Goal: Book appointment/travel/reservation

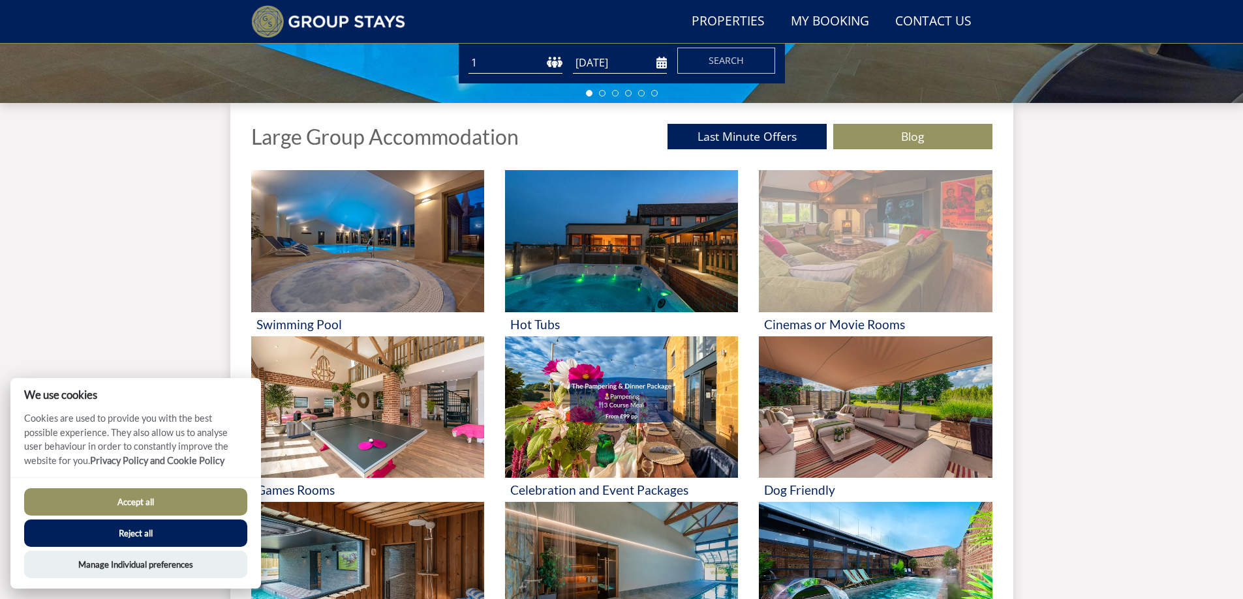
scroll to position [491, 0]
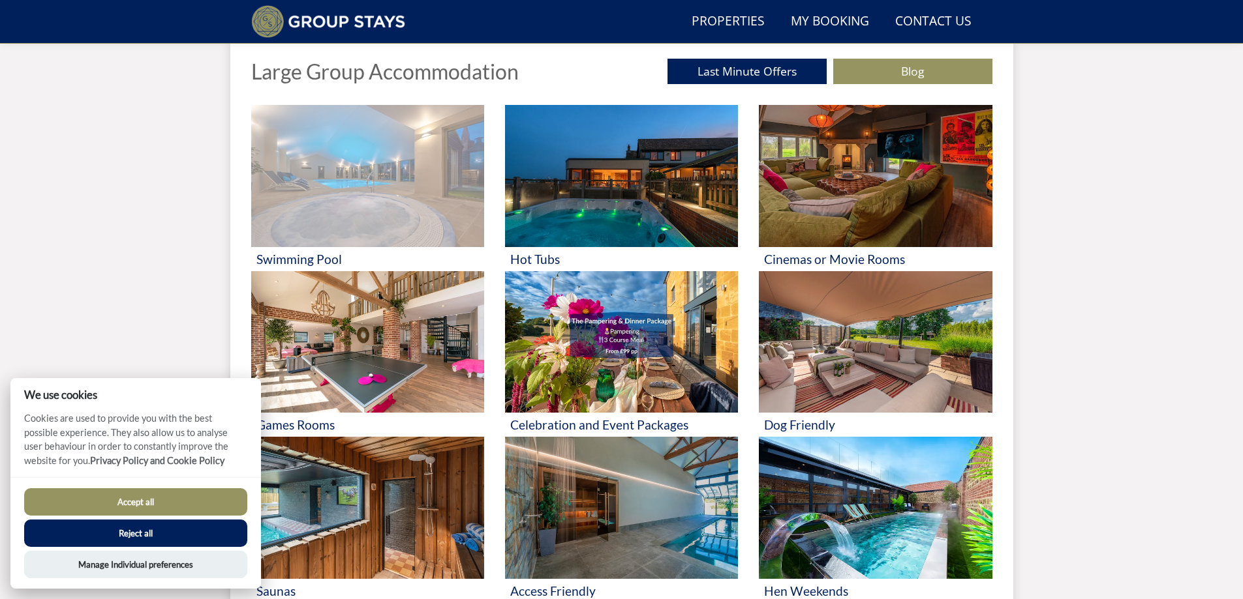
click at [354, 192] on img at bounding box center [367, 176] width 233 height 142
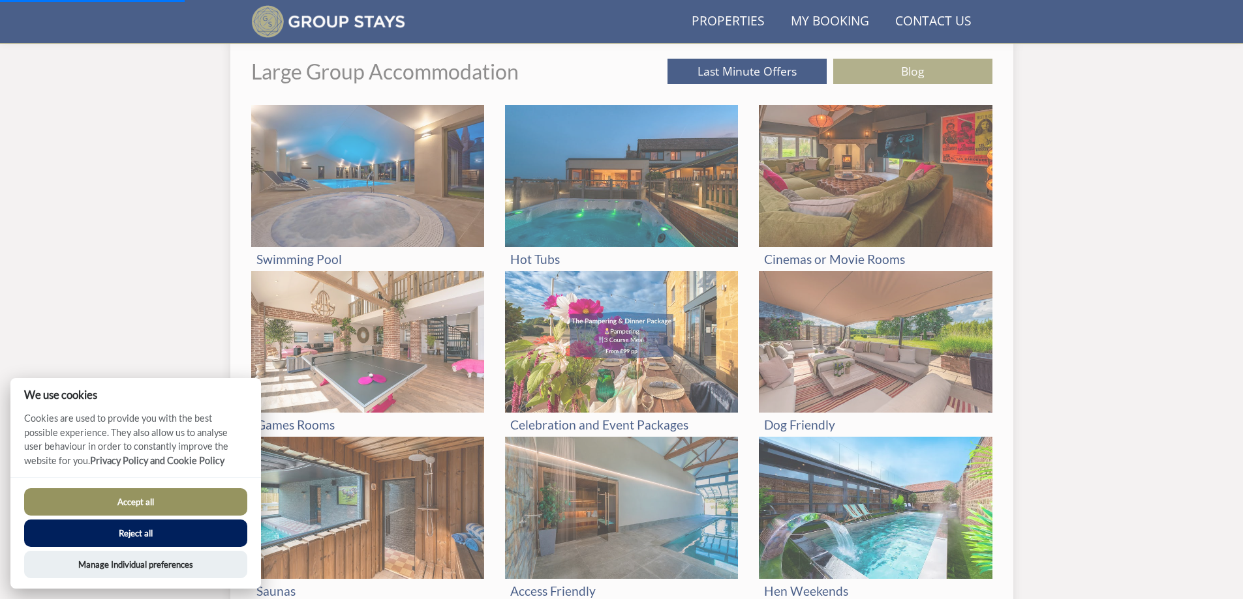
click at [187, 505] on button "Accept all" at bounding box center [135, 502] width 223 height 27
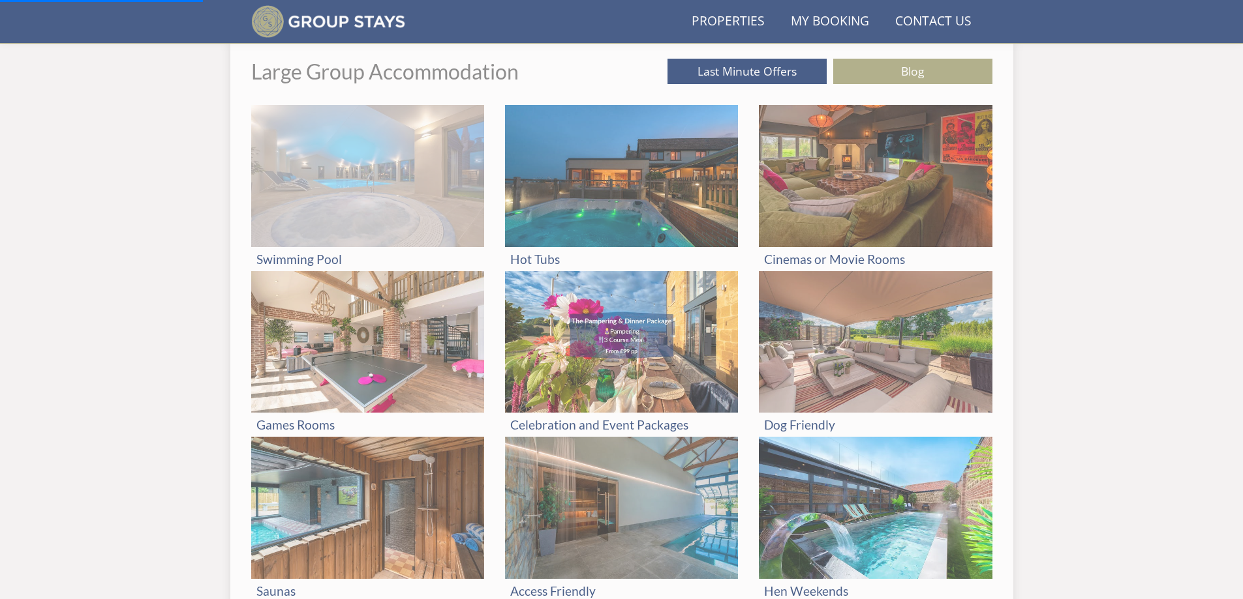
click at [369, 197] on img at bounding box center [367, 176] width 233 height 142
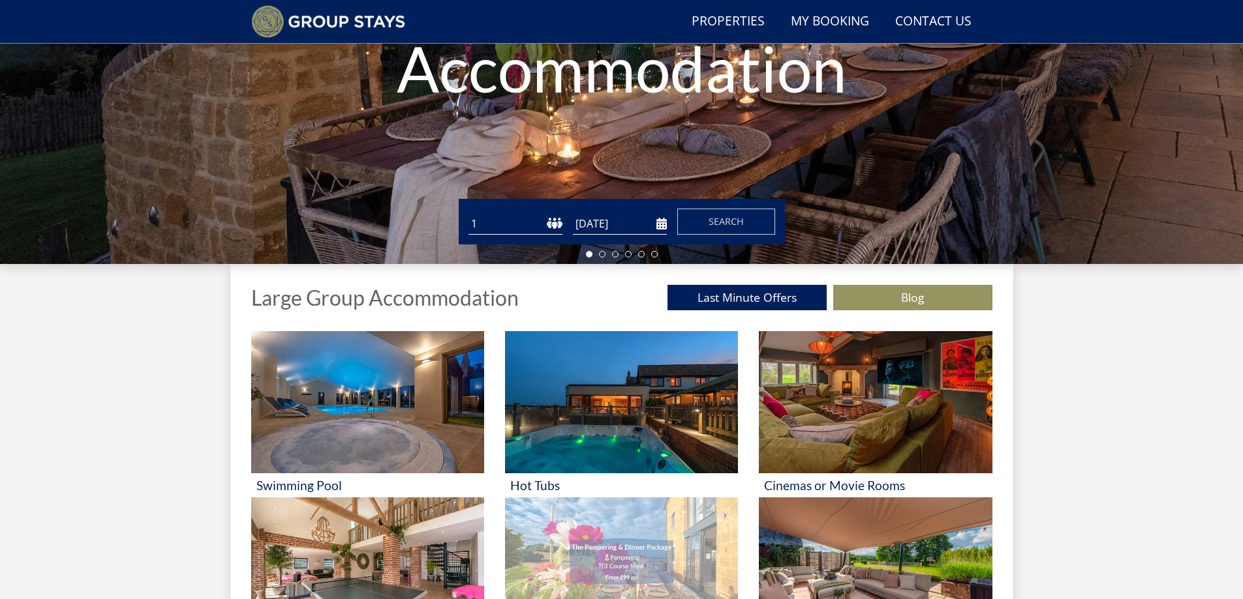
scroll to position [4, 0]
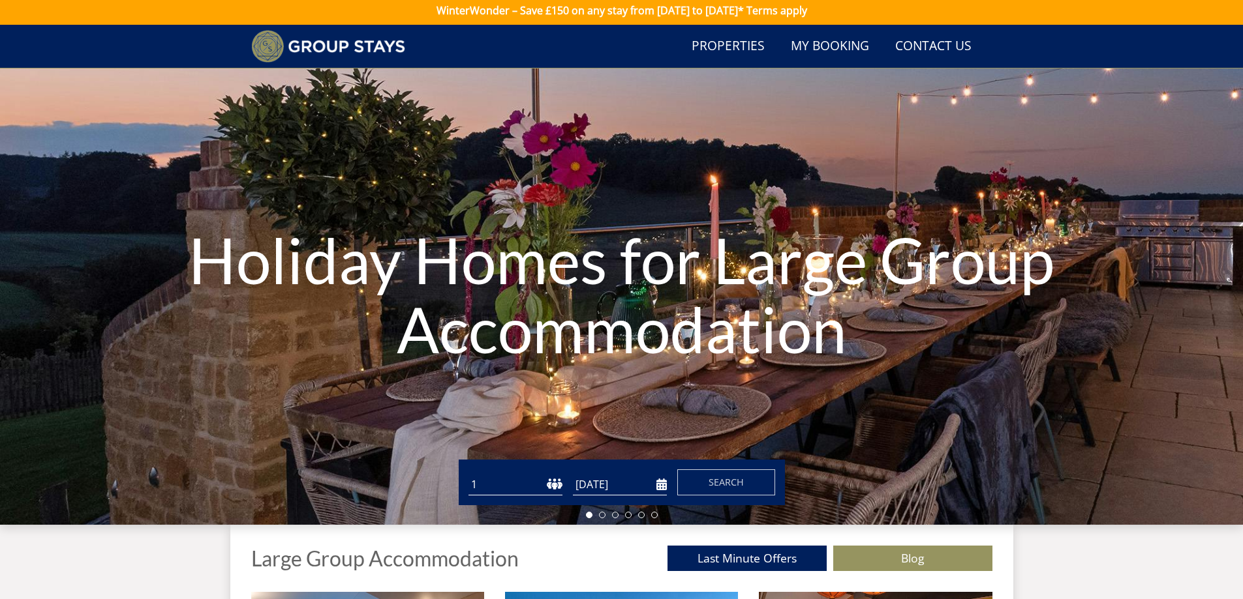
click at [546, 489] on select "1 2 3 4 5 6 7 8 9 10 11 12 13 14 15 16 17 18 19 20 21 22 23 24 25 26 27 28 29 3…" at bounding box center [515, 485] width 94 height 22
click at [561, 481] on select "1 2 3 4 5 6 7 8 9 10 11 12 13 14 15 16 17 18 19 20 21 22 23 24 25 26 27 28 29 3…" at bounding box center [515, 485] width 94 height 22
click at [551, 482] on select "1 2 3 4 5 6 7 8 9 10 11 12 13 14 15 16 17 18 19 20 21 22 23 24 25 26 27 28 29 3…" at bounding box center [515, 485] width 94 height 22
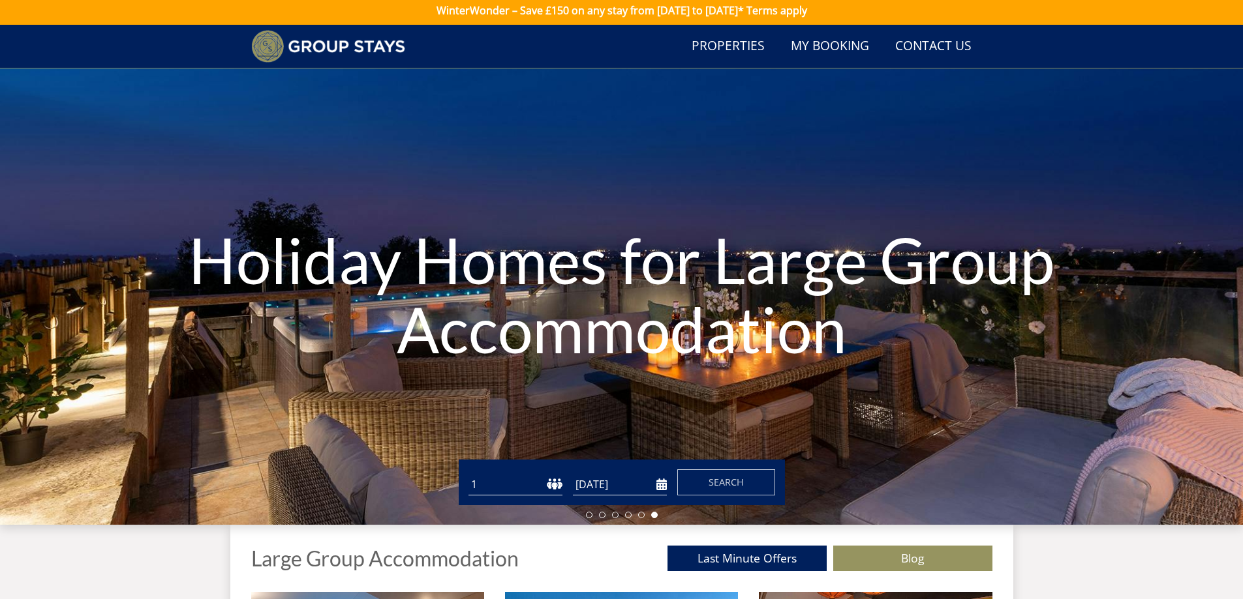
select select "16"
click at [468, 474] on select "1 2 3 4 5 6 7 8 9 10 11 12 13 14 15 16 17 18 19 20 21 22 23 24 25 26 27 28 29 3…" at bounding box center [515, 485] width 94 height 22
click at [746, 489] on button "Search" at bounding box center [726, 483] width 98 height 26
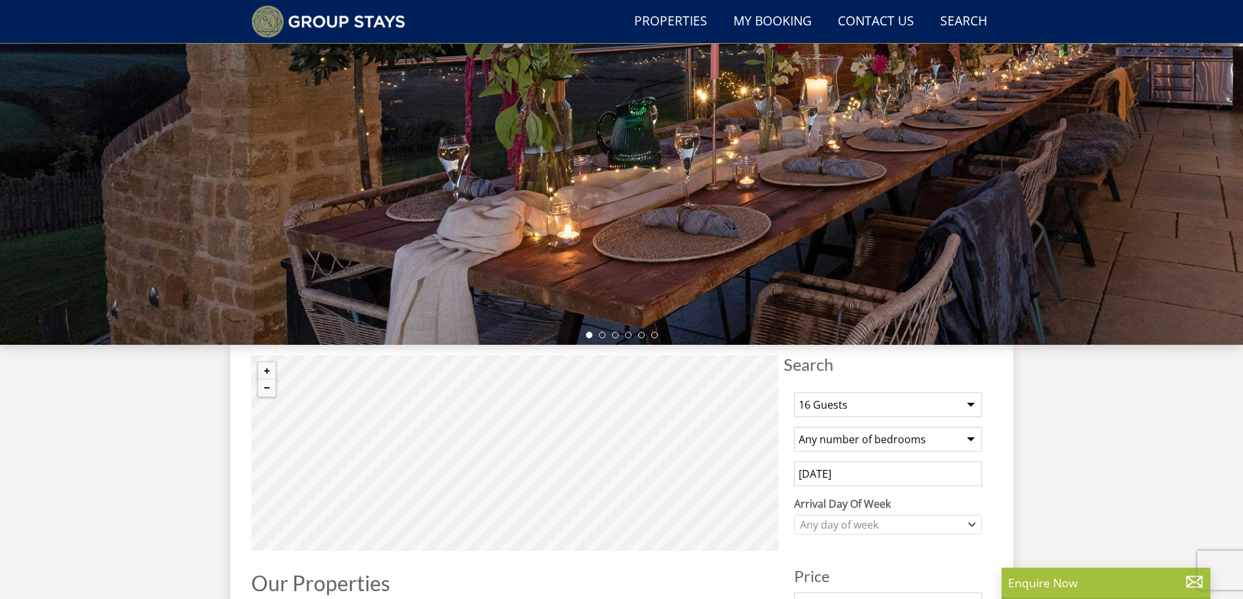
scroll to position [249, 0]
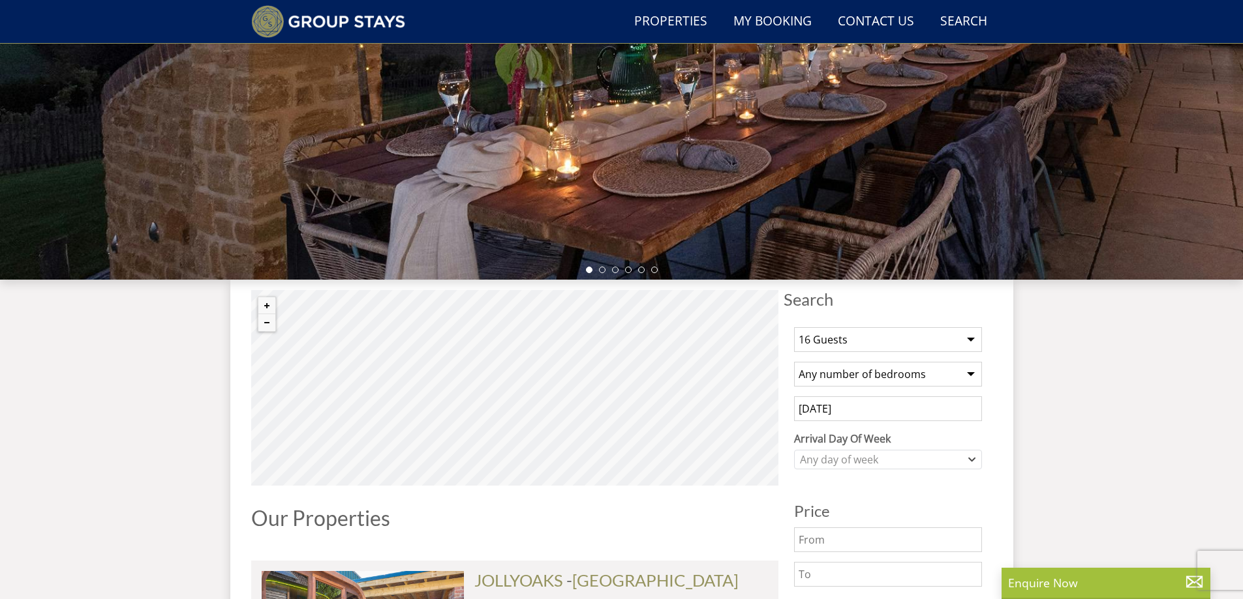
click at [878, 380] on select "Any number of bedrooms 4 Bedrooms 5 Bedrooms 6 Bedrooms 7 Bedrooms 8 Bedrooms 9…" at bounding box center [888, 374] width 188 height 25
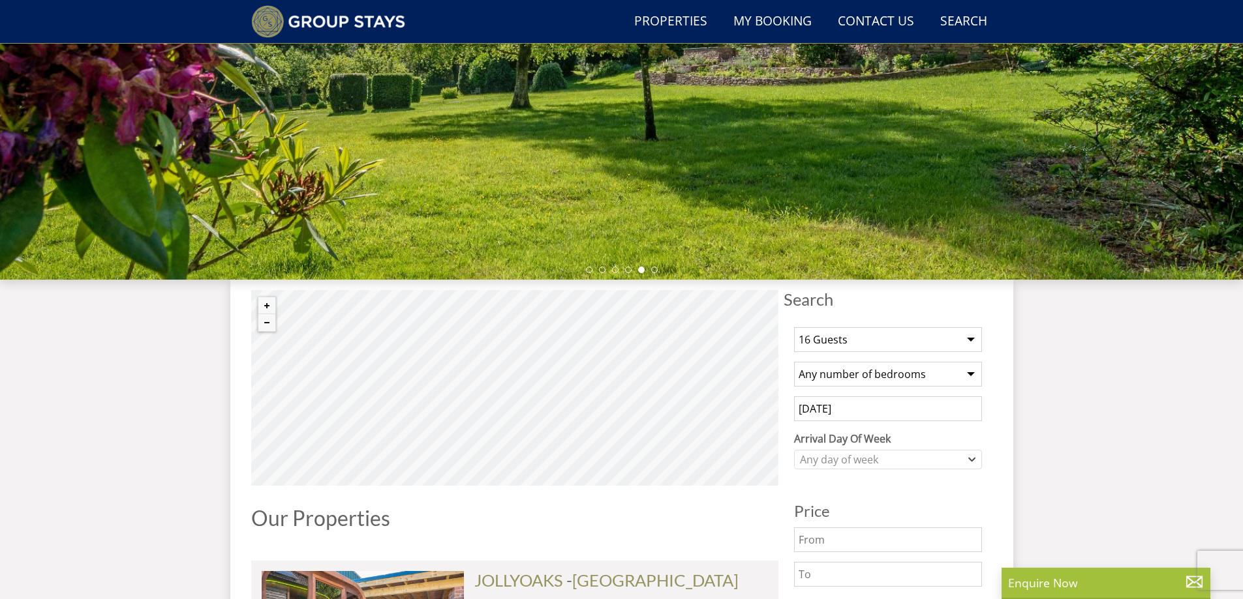
click at [902, 336] on select "1 Guest 2 Guests 3 Guests 4 Guests 5 Guests 6 Guests 7 Guests 8 Guests 9 Guests…" at bounding box center [888, 339] width 188 height 25
select select "15"
click at [794, 327] on select "1 Guest 2 Guests 3 Guests 4 Guests 5 Guests 6 Guests 7 Guests 8 Guests 9 Guests…" at bounding box center [888, 339] width 188 height 25
click at [926, 347] on select "1 Guest 2 Guests 3 Guests 4 Guests 5 Guests 6 Guests 7 Guests 8 Guests 9 Guests…" at bounding box center [888, 339] width 188 height 25
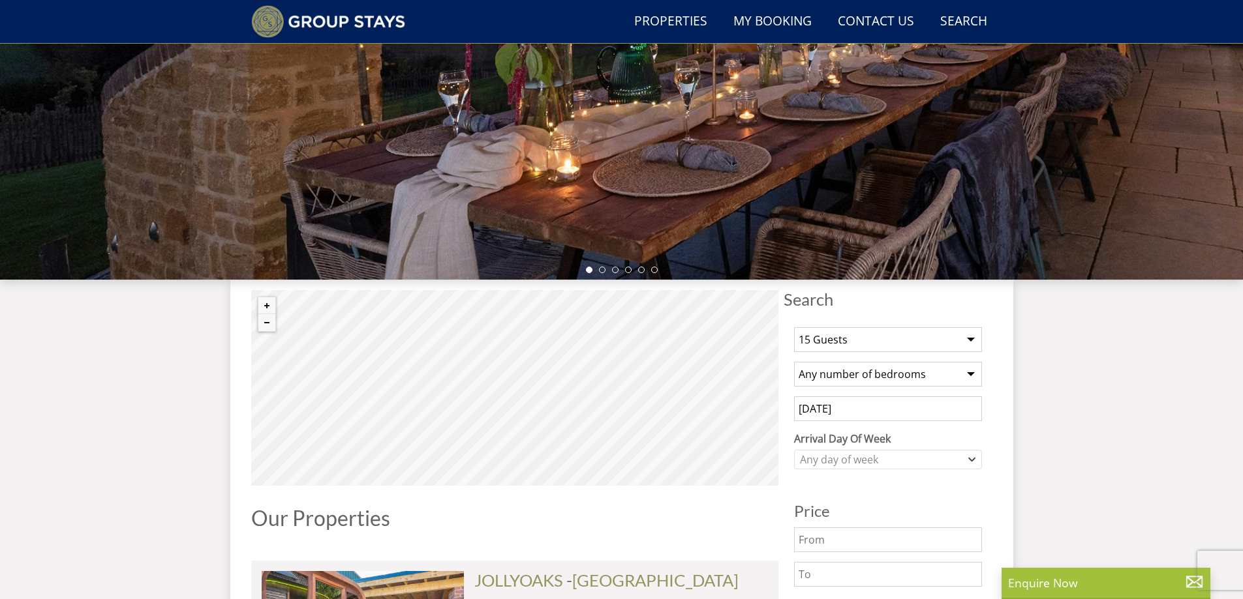
click at [932, 376] on select "Any number of bedrooms 4 Bedrooms 5 Bedrooms 6 Bedrooms 7 Bedrooms 8 Bedrooms 9…" at bounding box center [888, 374] width 188 height 25
select select "5"
click at [794, 362] on select "Any number of bedrooms 4 Bedrooms 5 Bedrooms 6 Bedrooms 7 Bedrooms 8 Bedrooms 9…" at bounding box center [888, 374] width 188 height 25
click at [958, 404] on input "[DATE]" at bounding box center [888, 409] width 188 height 25
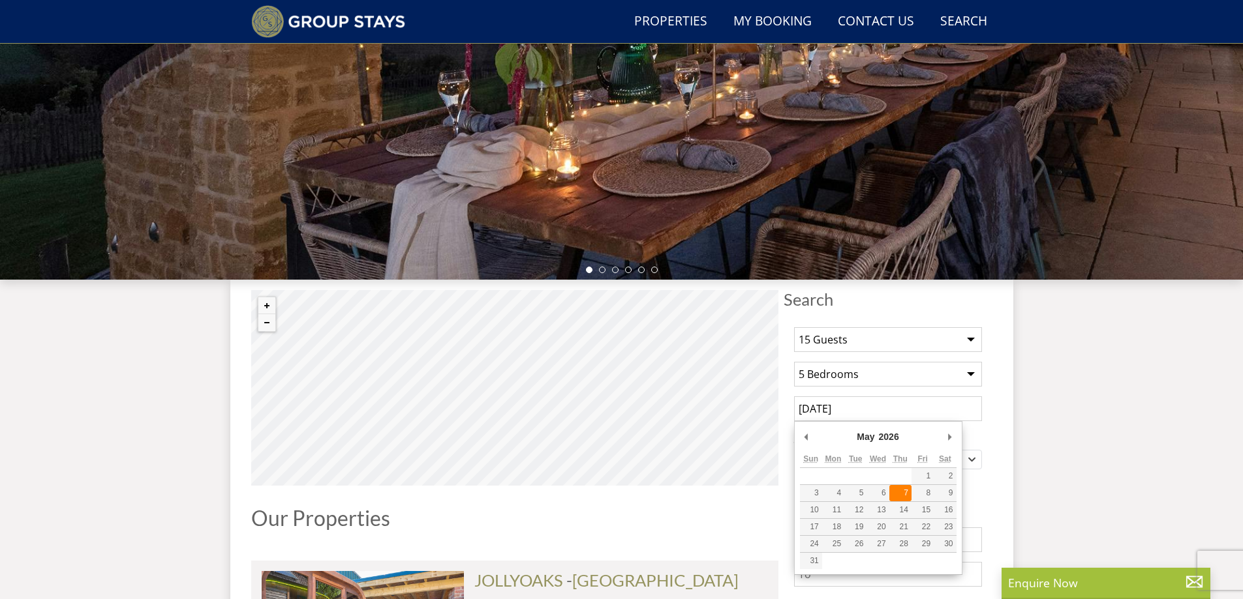
type input "[DATE]"
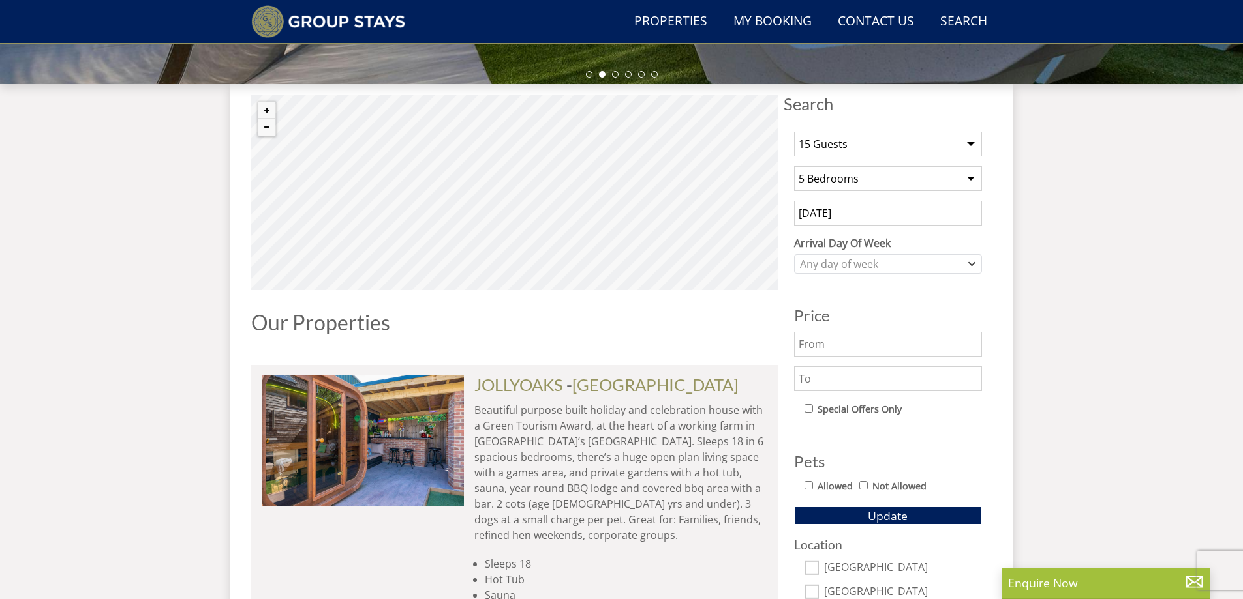
scroll to position [510, 0]
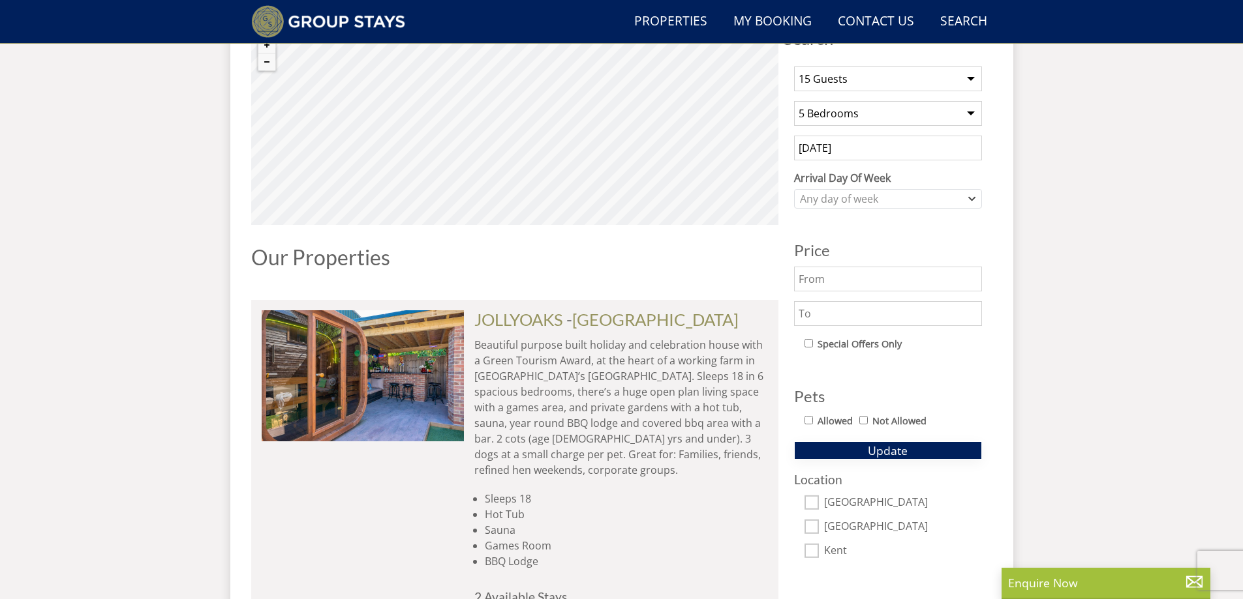
click at [903, 451] on span "Update" at bounding box center [888, 451] width 40 height 16
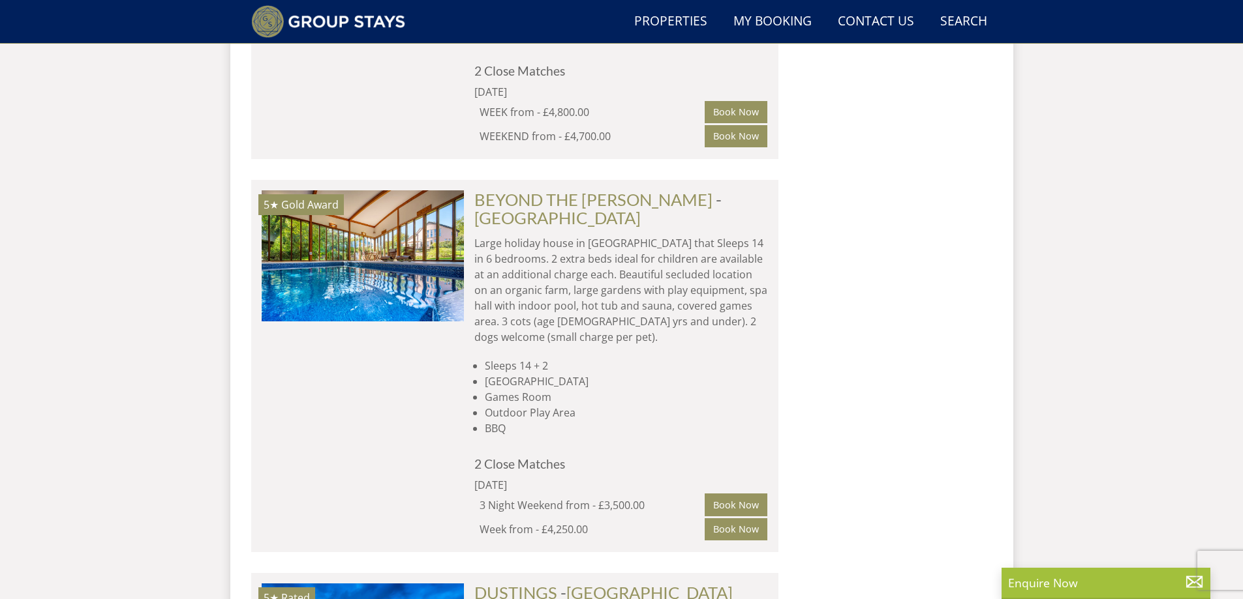
scroll to position [1489, 0]
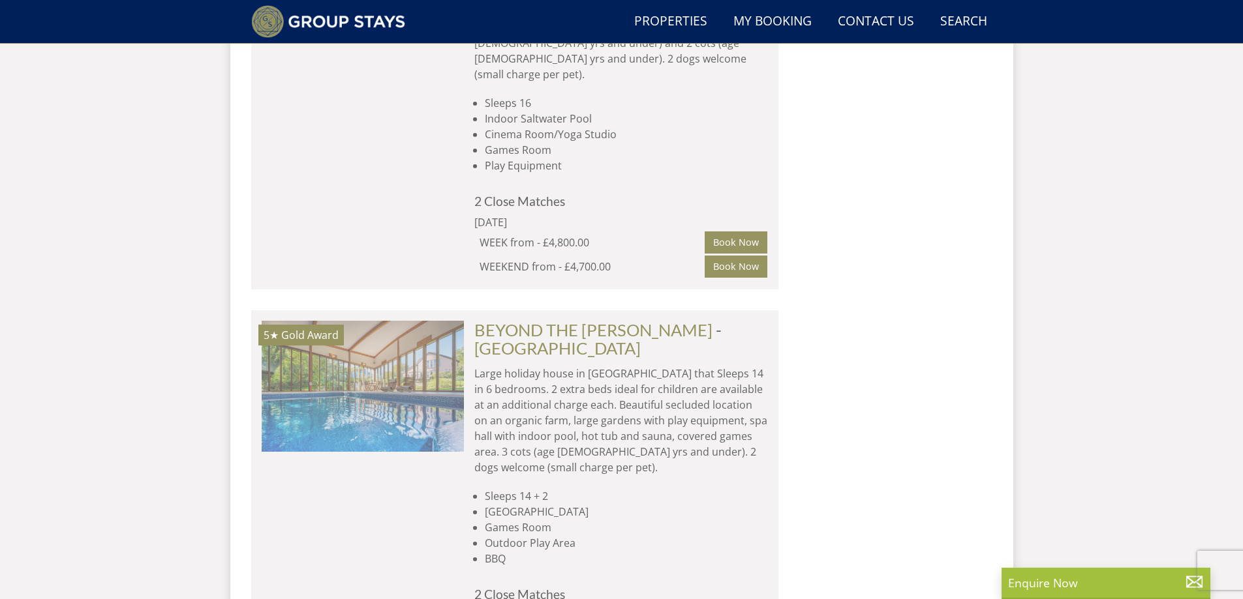
click at [411, 321] on img at bounding box center [363, 386] width 202 height 130
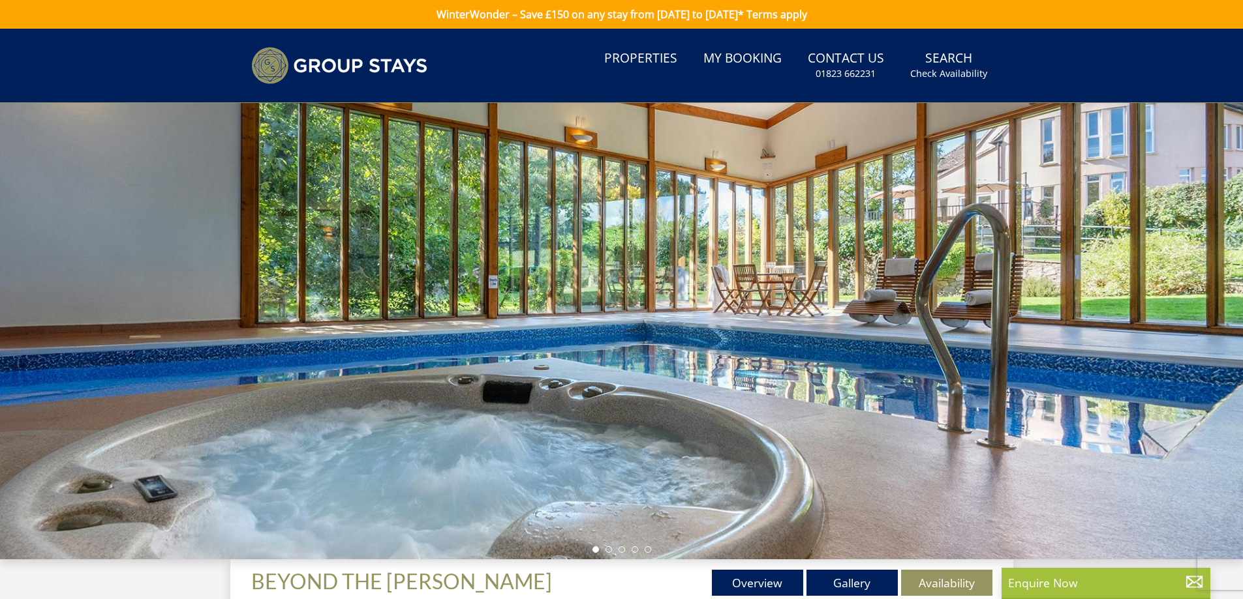
click at [1089, 292] on div at bounding box center [621, 331] width 1243 height 457
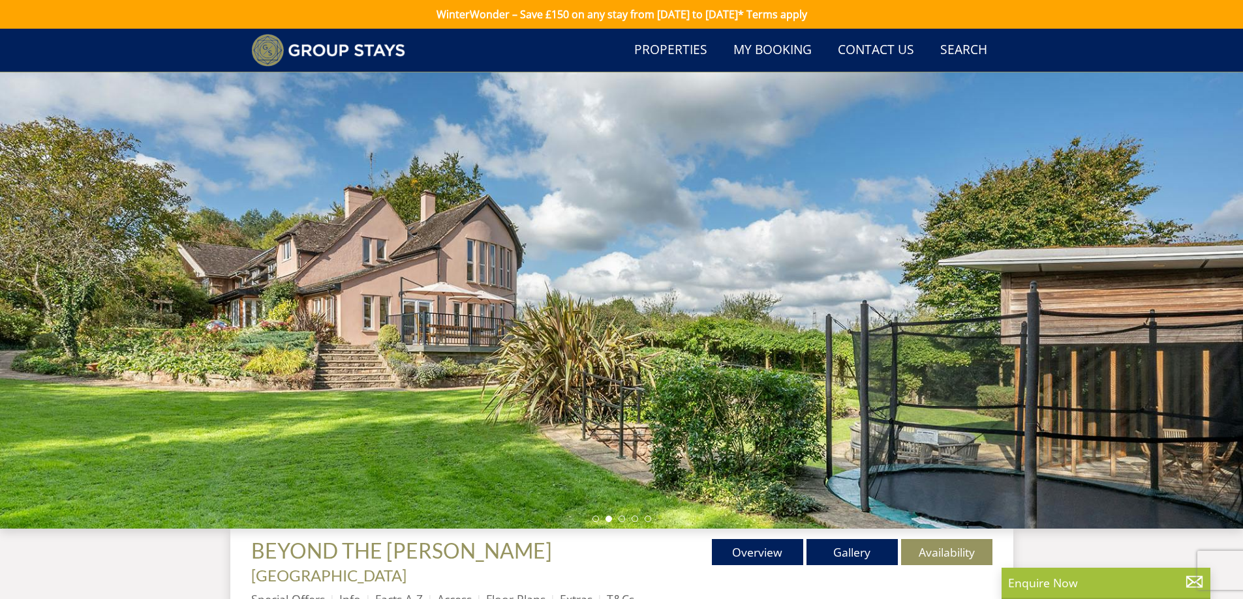
scroll to position [119, 0]
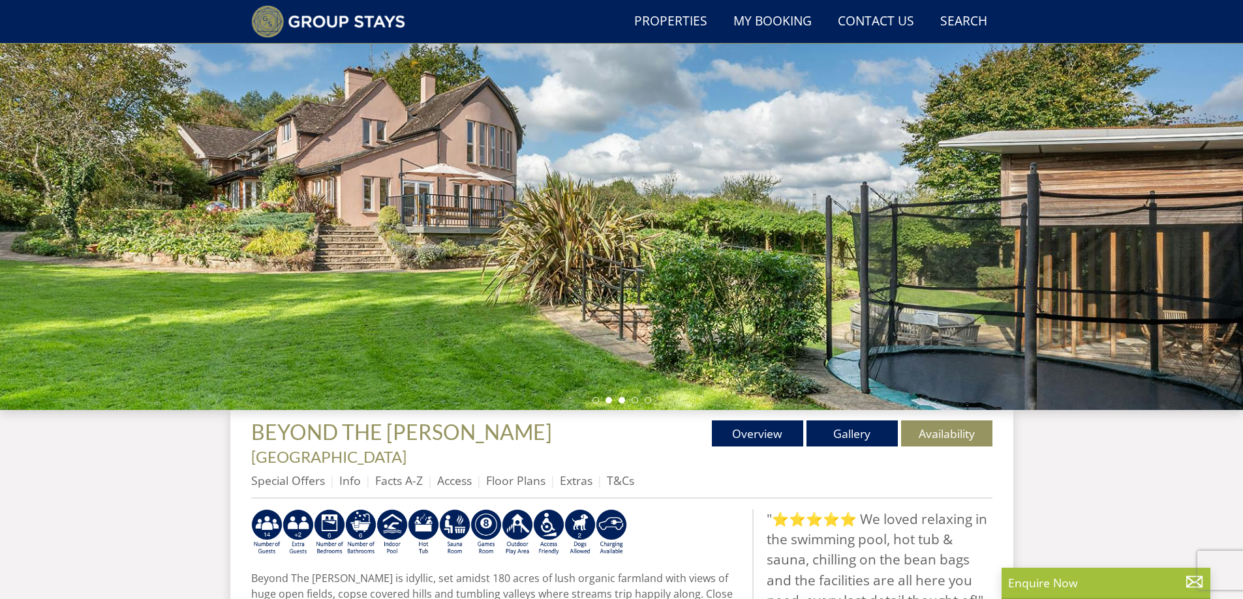
click at [622, 400] on li at bounding box center [621, 400] width 7 height 7
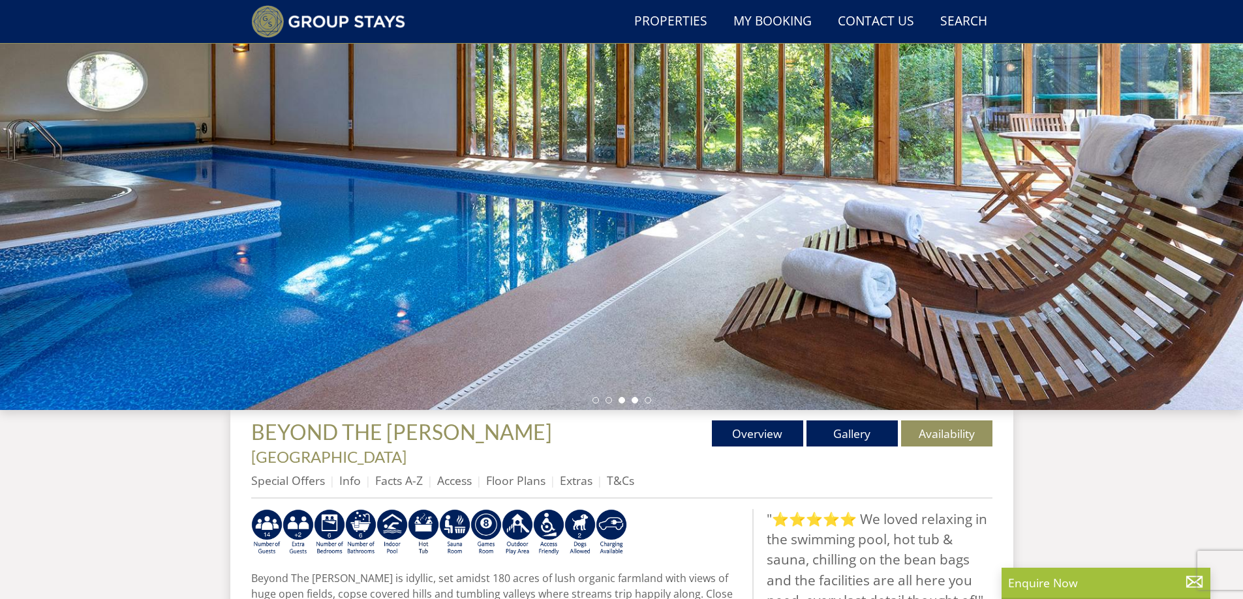
click at [635, 400] on li at bounding box center [634, 400] width 7 height 7
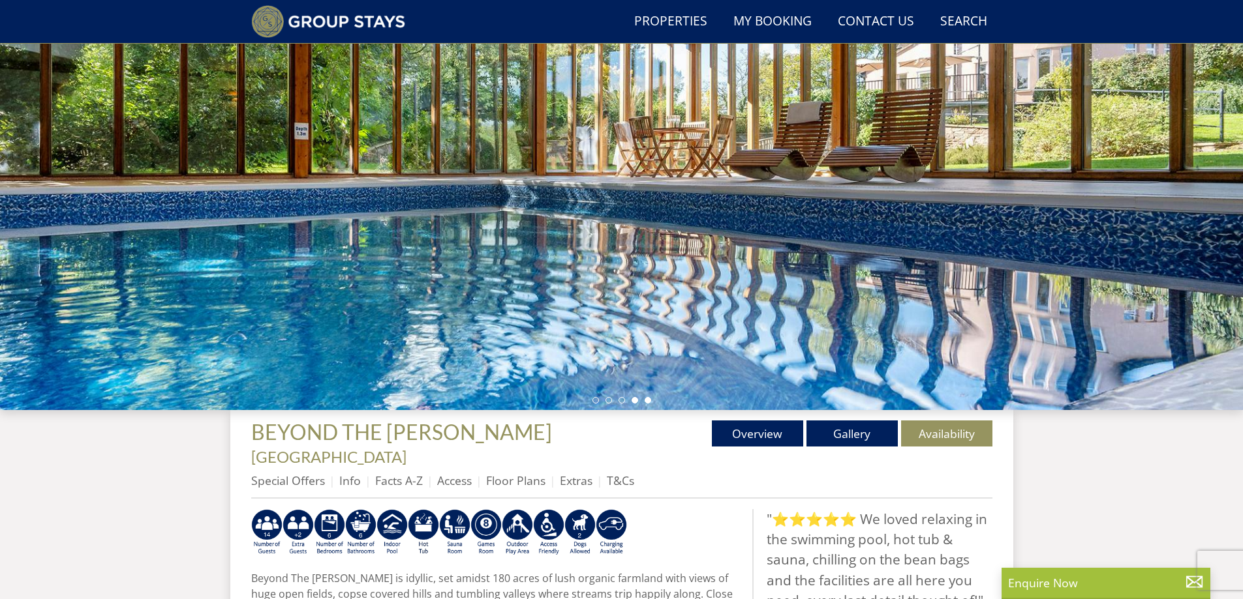
click at [647, 400] on li at bounding box center [648, 400] width 7 height 7
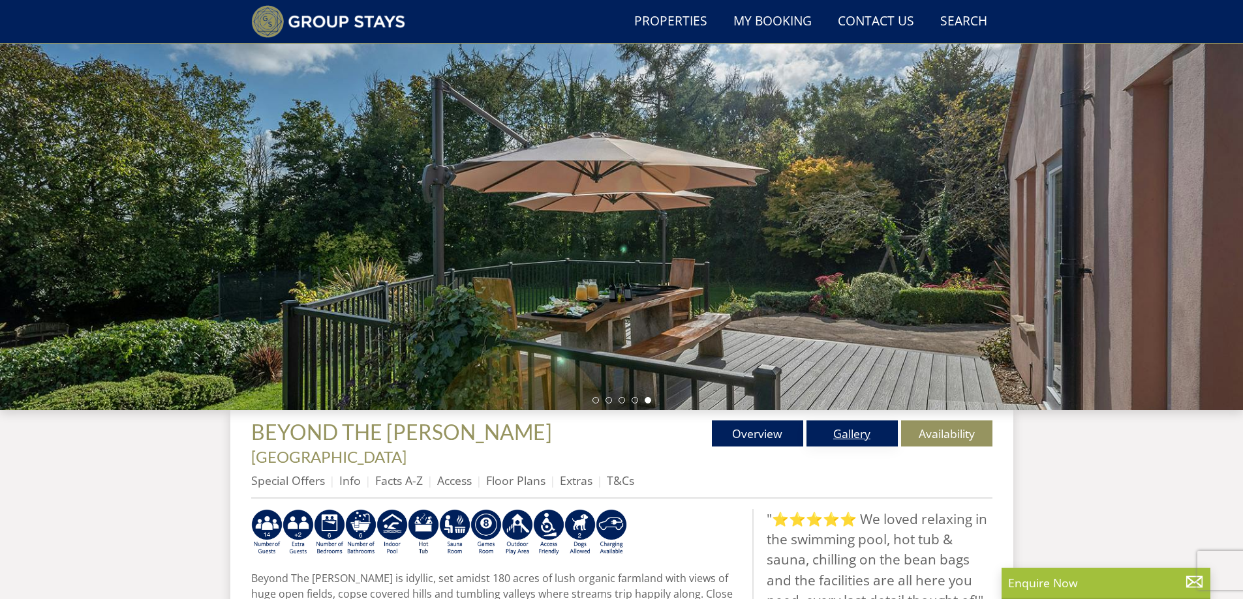
click at [839, 432] on link "Gallery" at bounding box center [851, 434] width 91 height 26
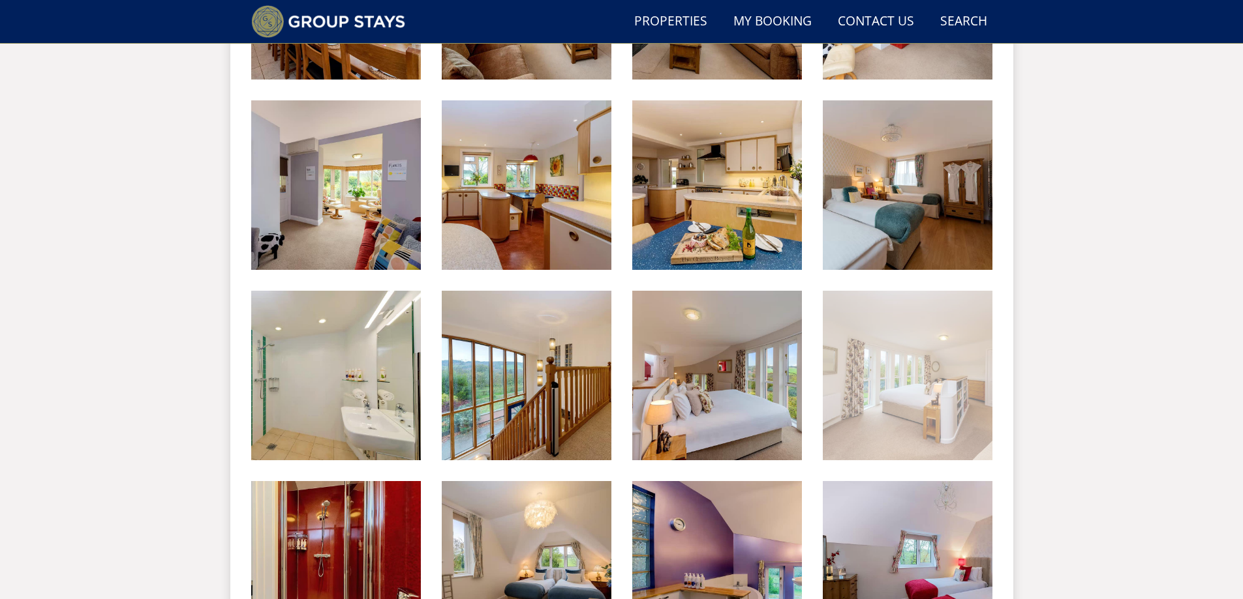
scroll to position [1164, 0]
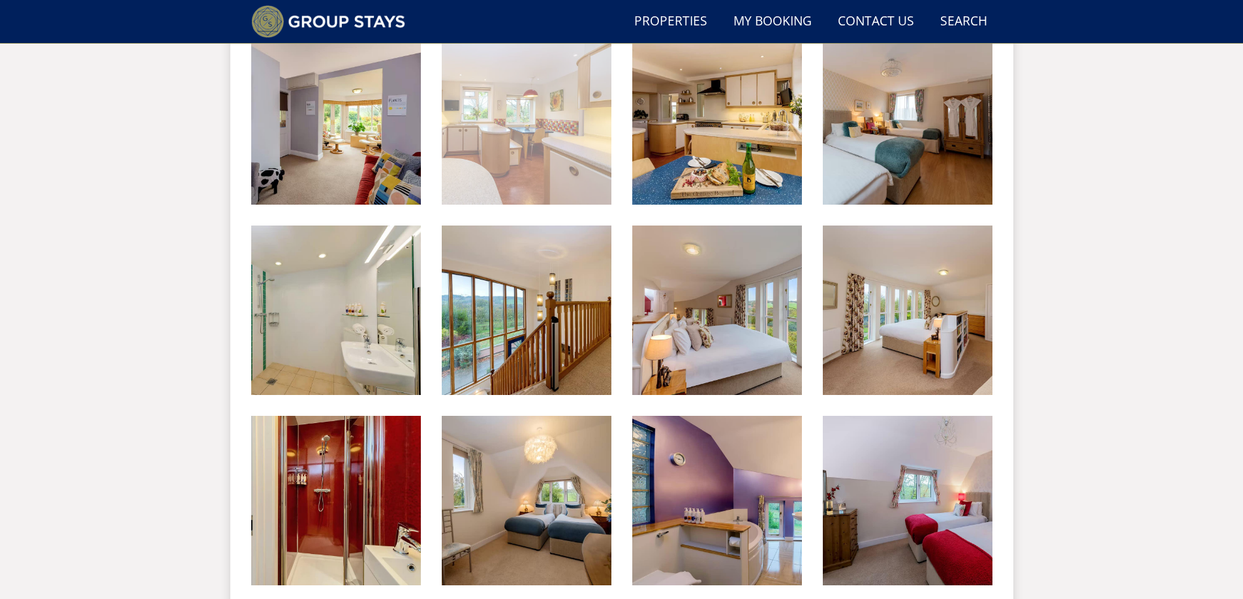
click at [548, 145] on img at bounding box center [527, 120] width 170 height 170
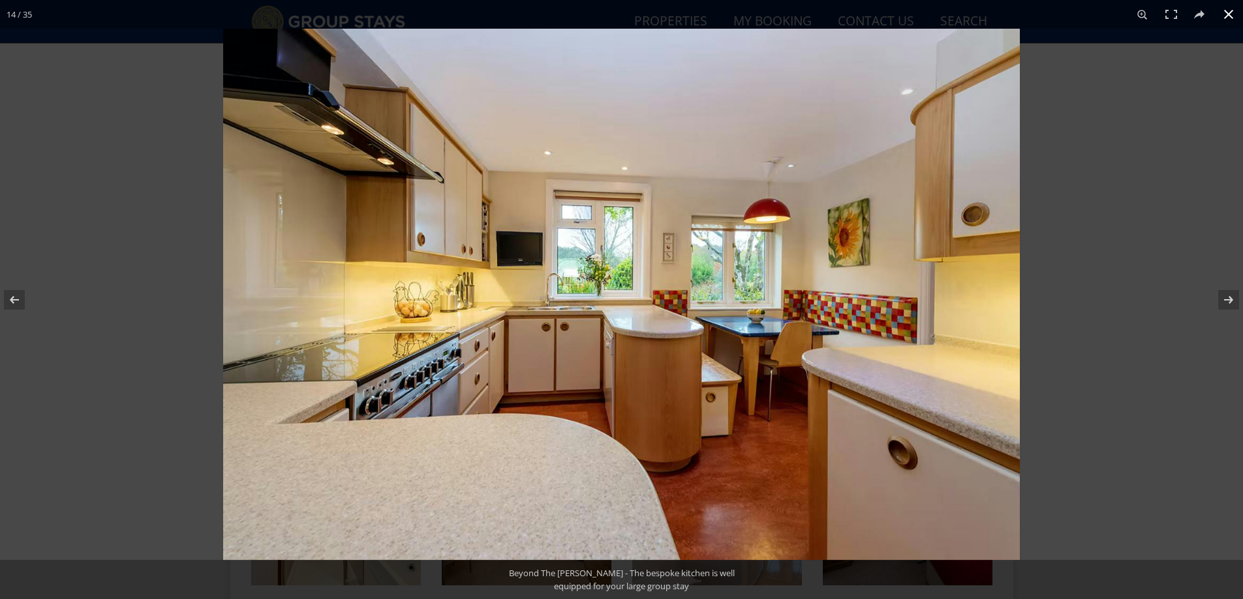
scroll to position [119, 0]
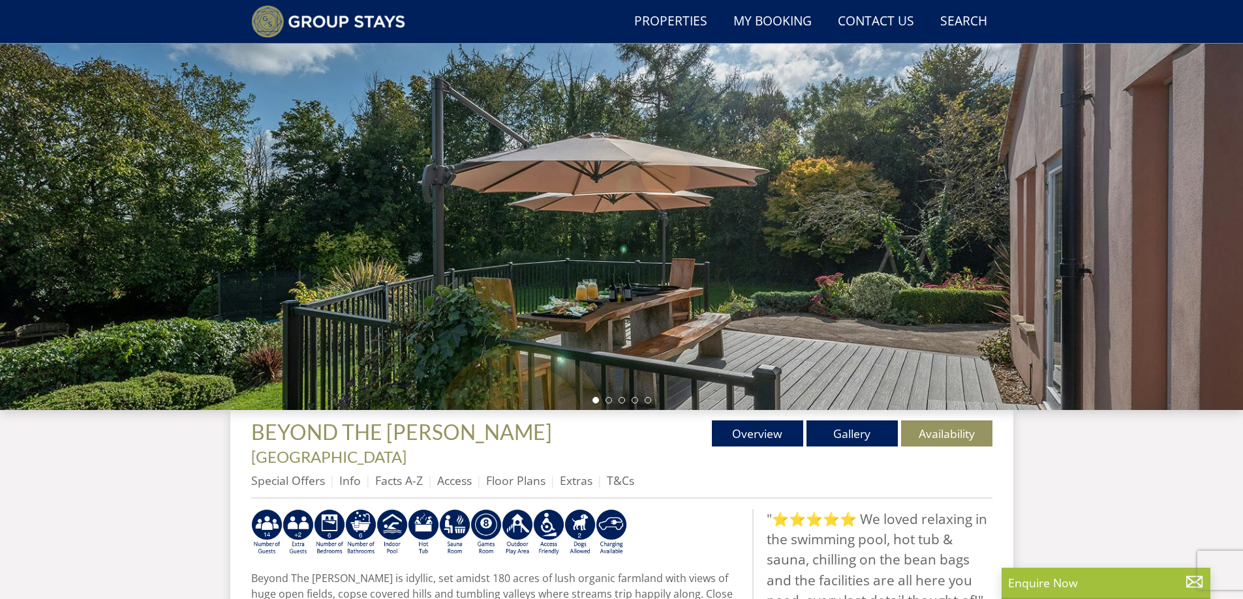
select select "15"
select select "5"
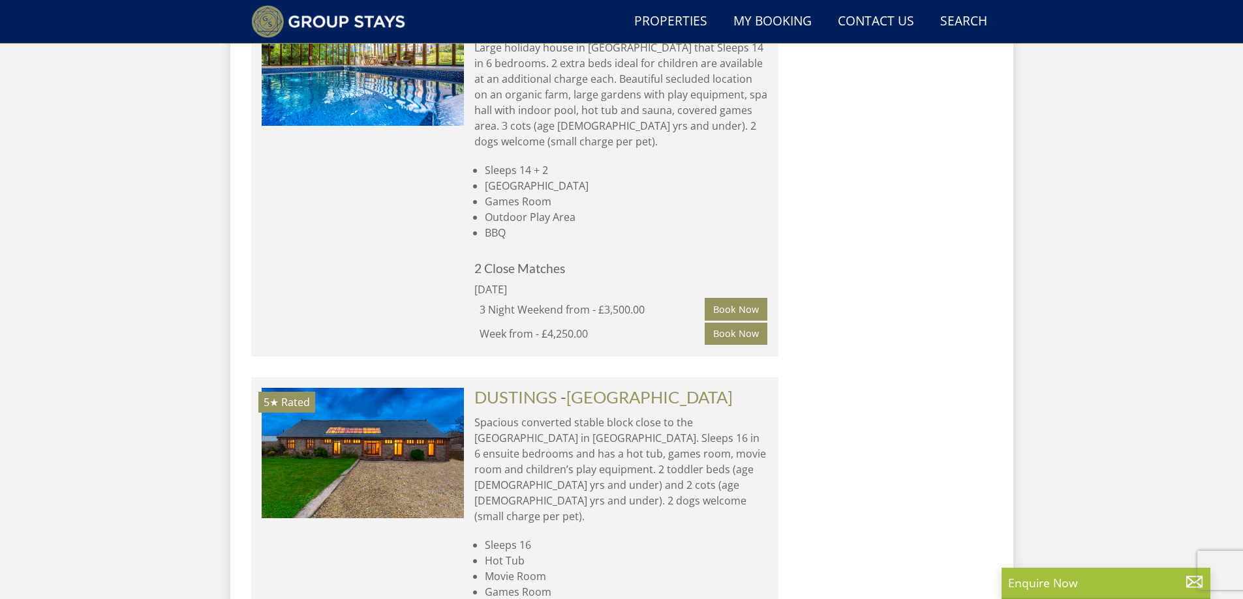
scroll to position [1880, 0]
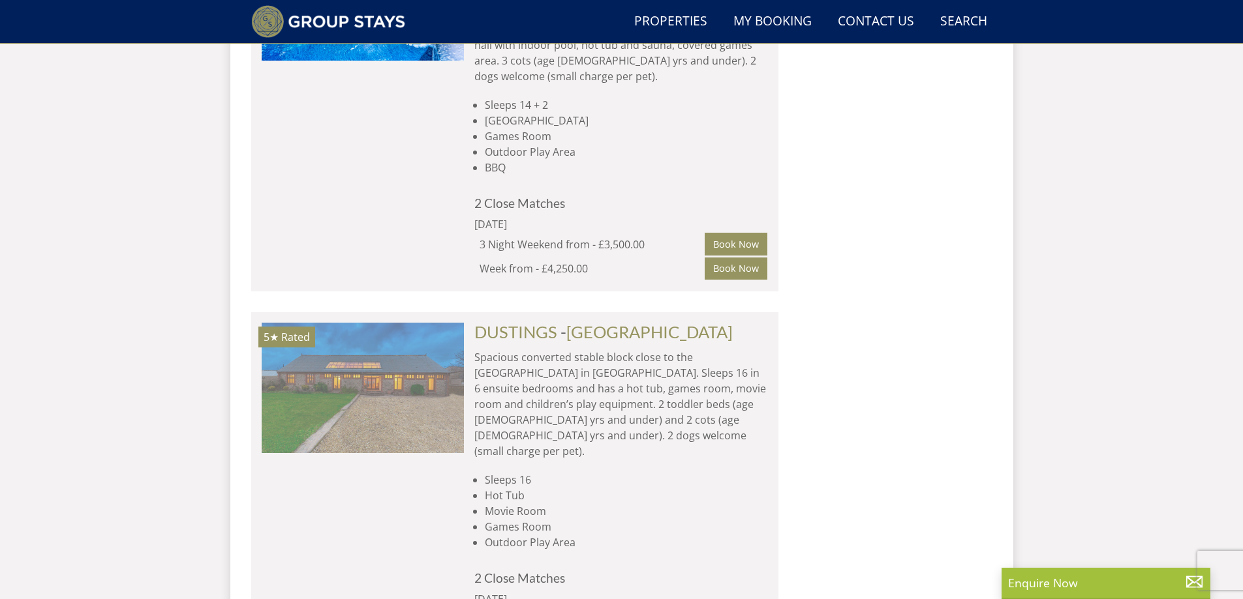
click at [335, 323] on img at bounding box center [363, 388] width 202 height 130
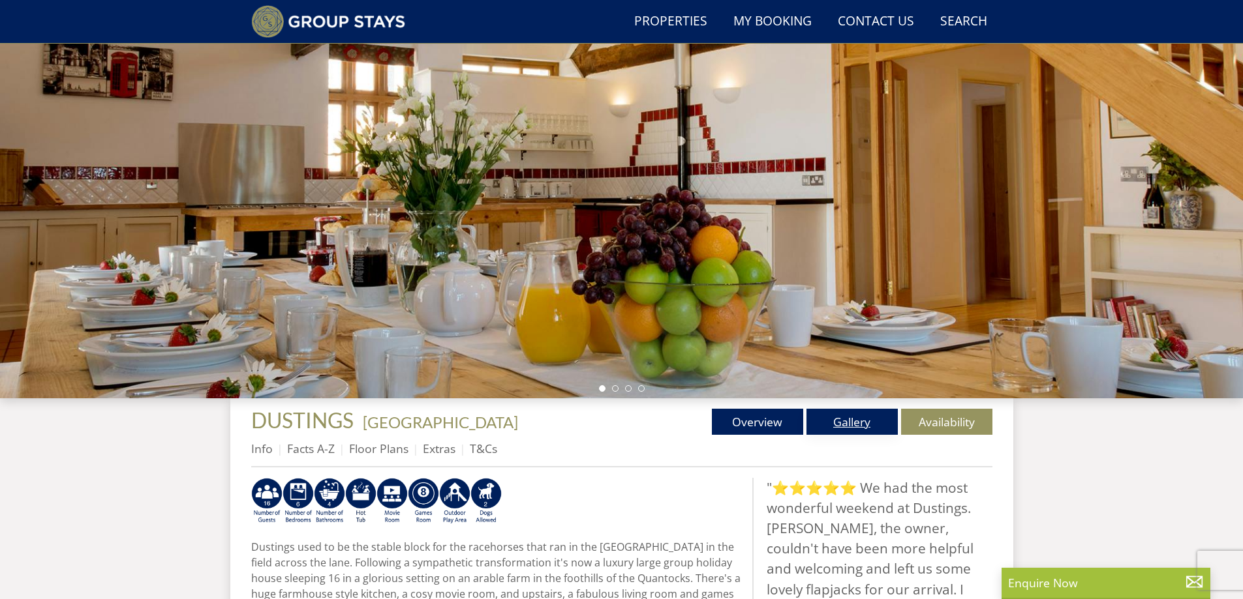
scroll to position [261, 0]
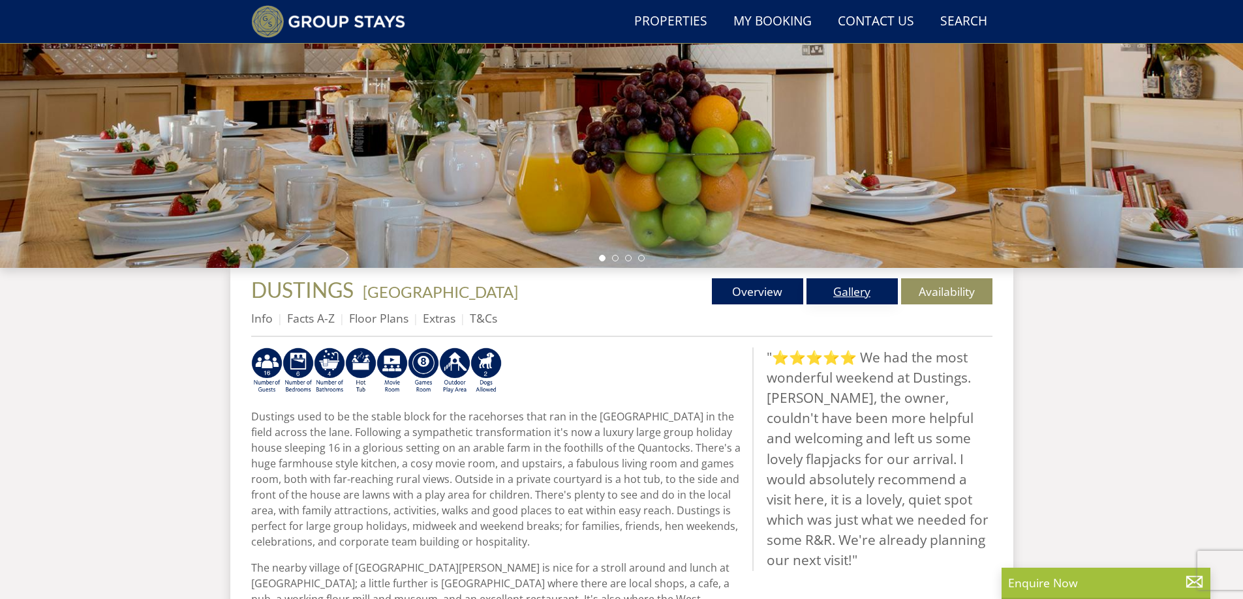
click at [842, 294] on link "Gallery" at bounding box center [851, 292] width 91 height 26
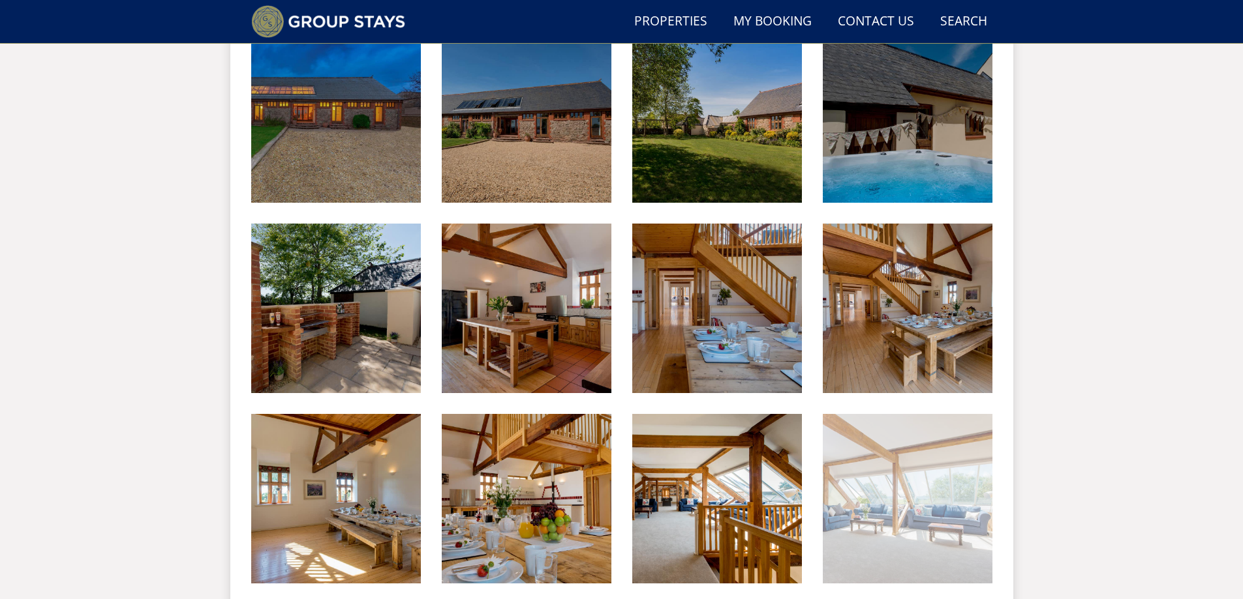
scroll to position [445, 0]
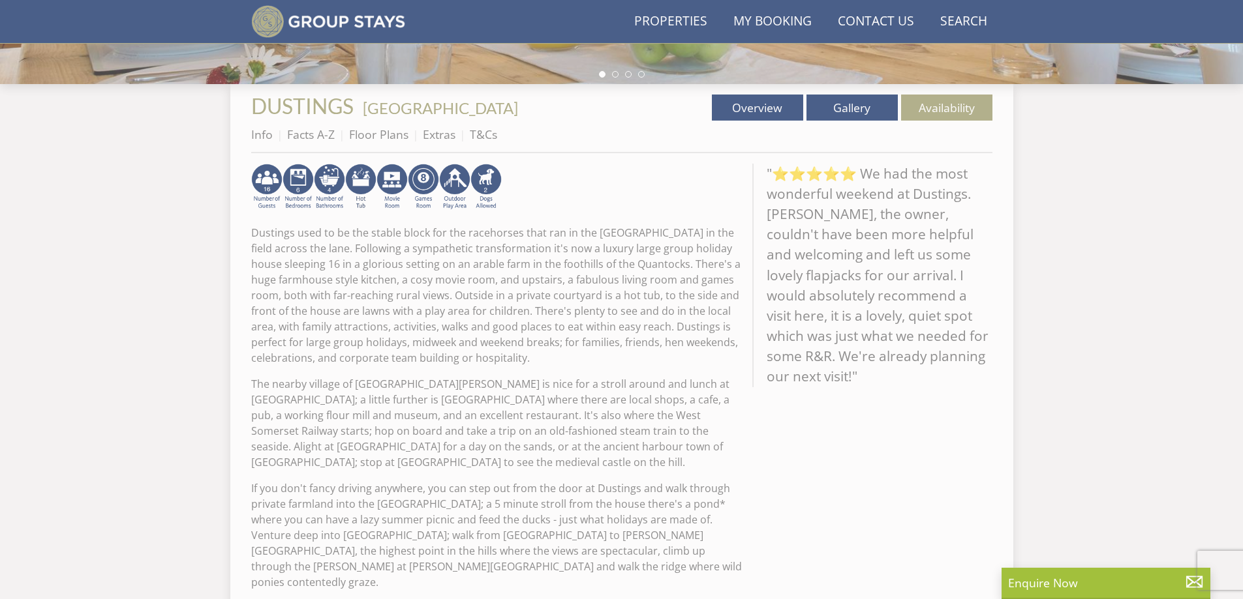
scroll to position [261, 0]
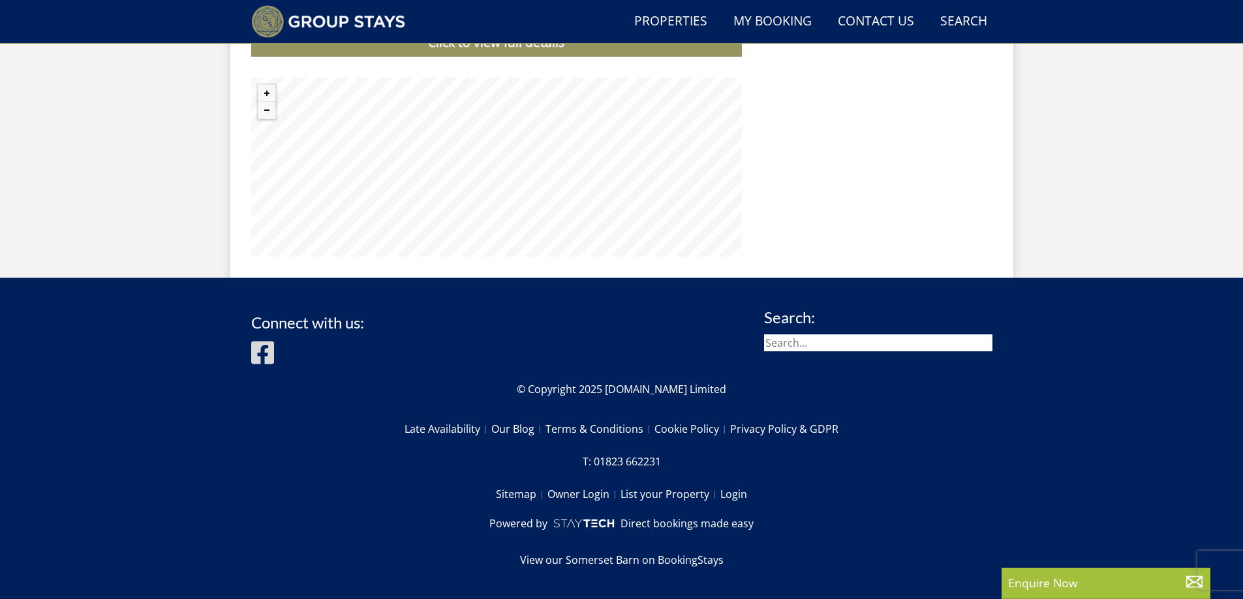
select select "15"
select select "5"
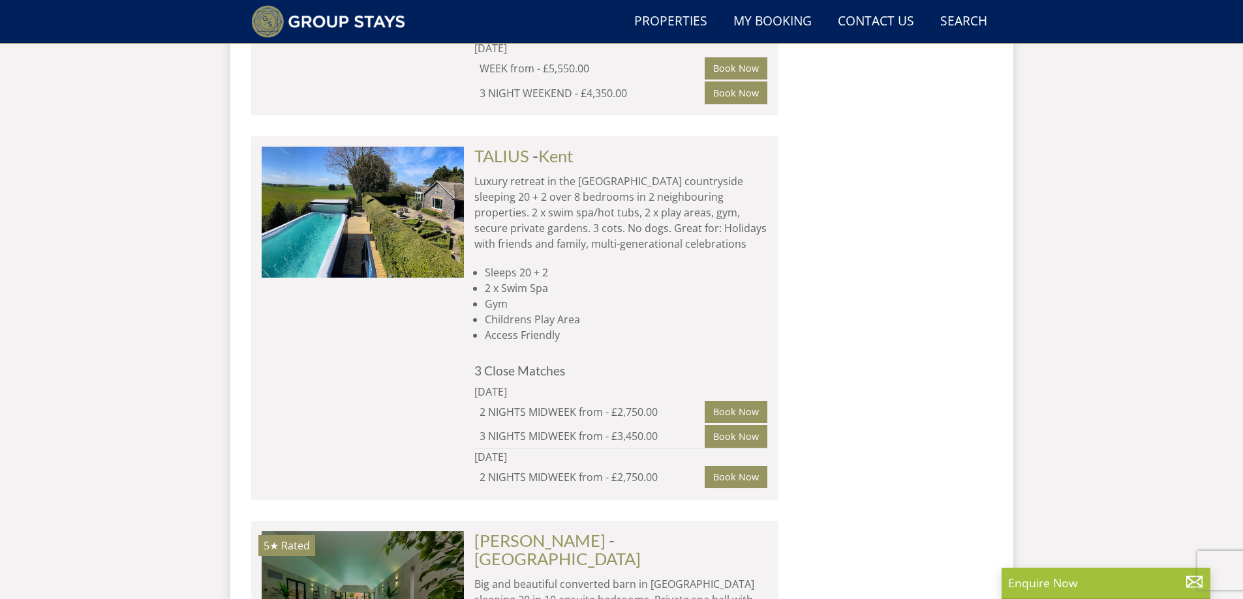
scroll to position [4946, 0]
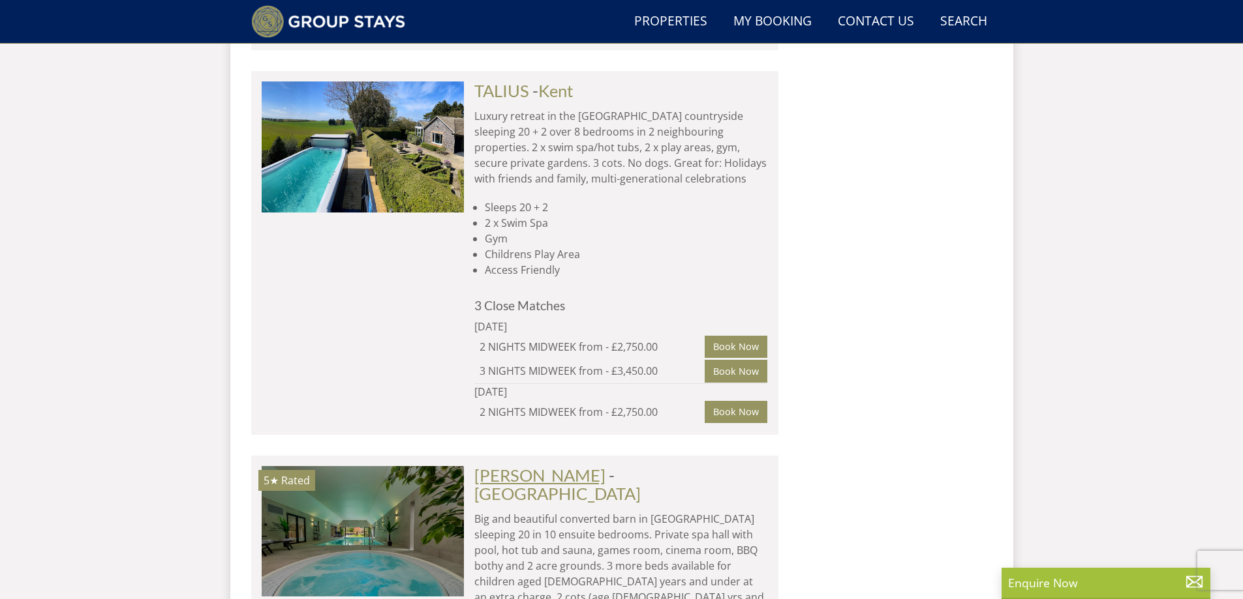
click at [598, 466] on link "[PERSON_NAME]" at bounding box center [539, 476] width 131 height 20
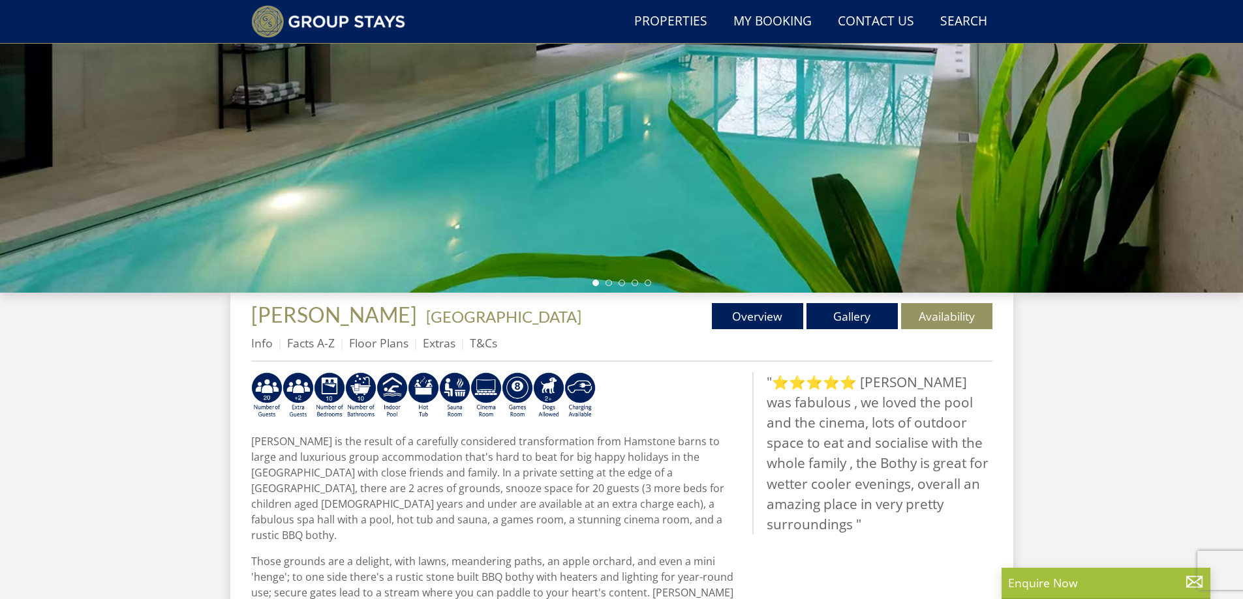
scroll to position [106, 0]
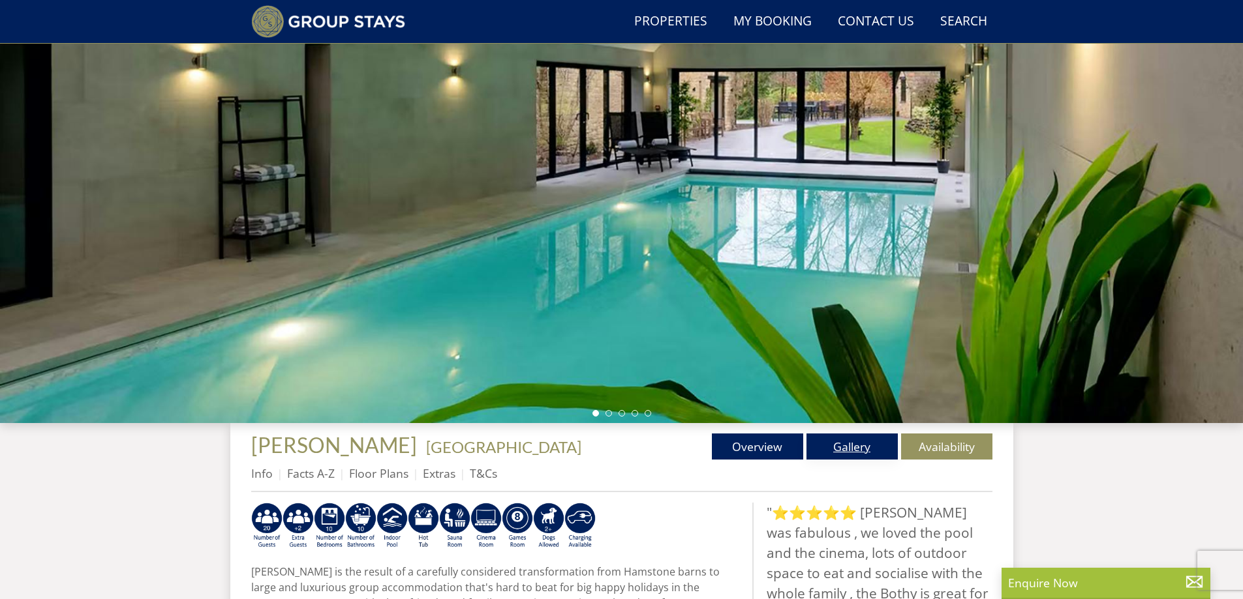
click at [860, 456] on link "Gallery" at bounding box center [851, 447] width 91 height 26
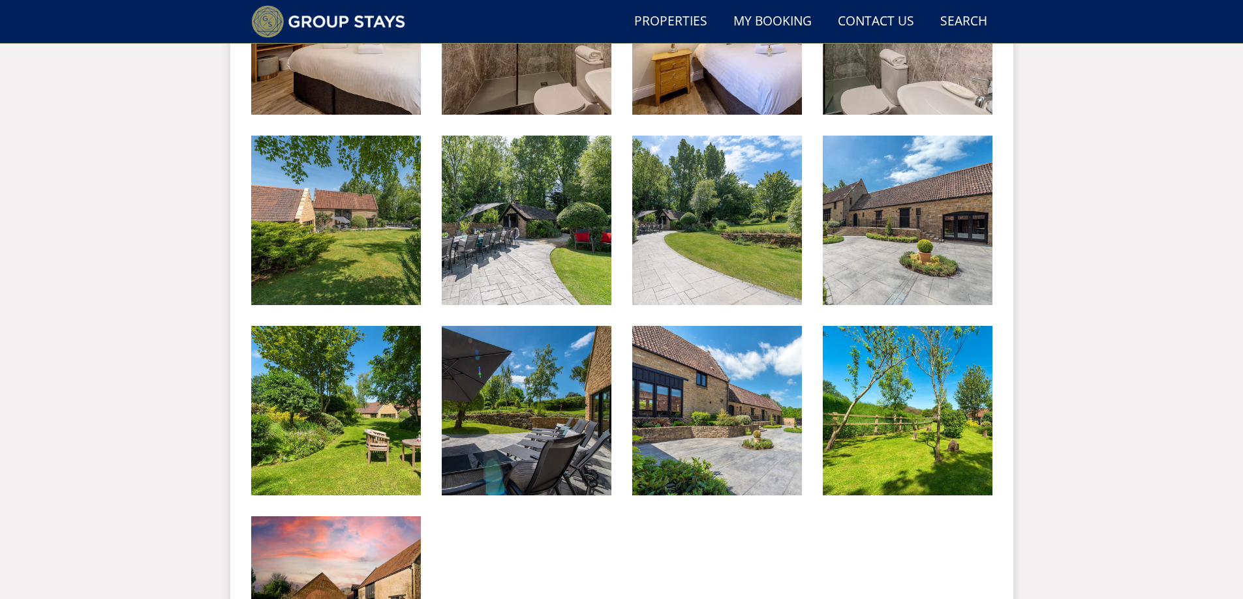
scroll to position [2513, 0]
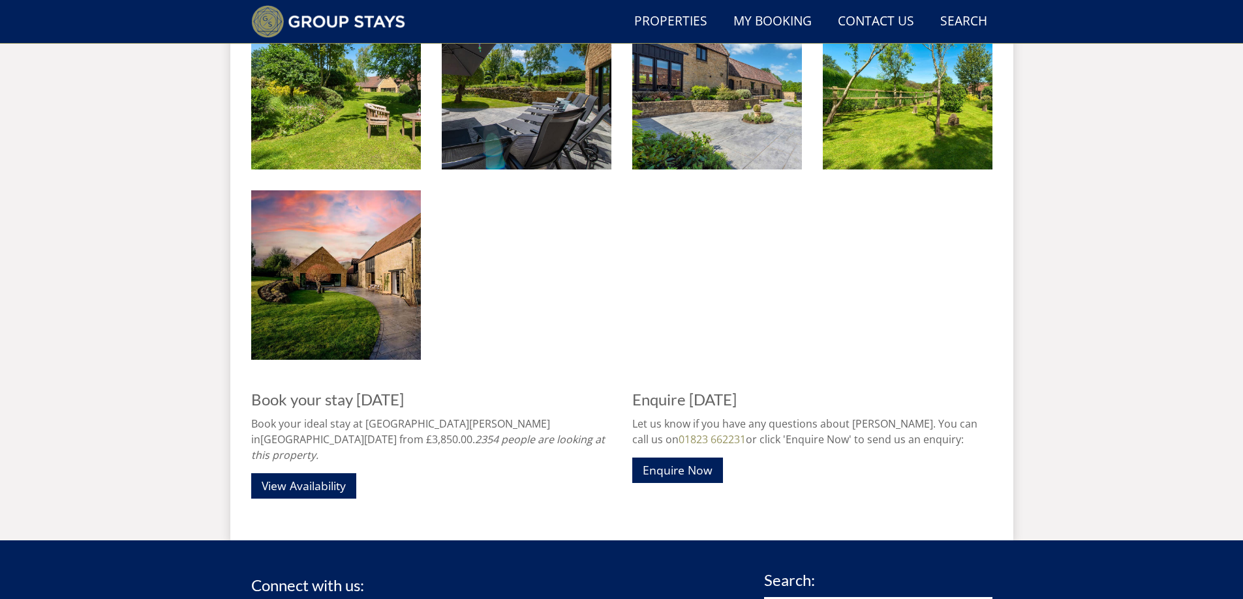
scroll to position [106, 0]
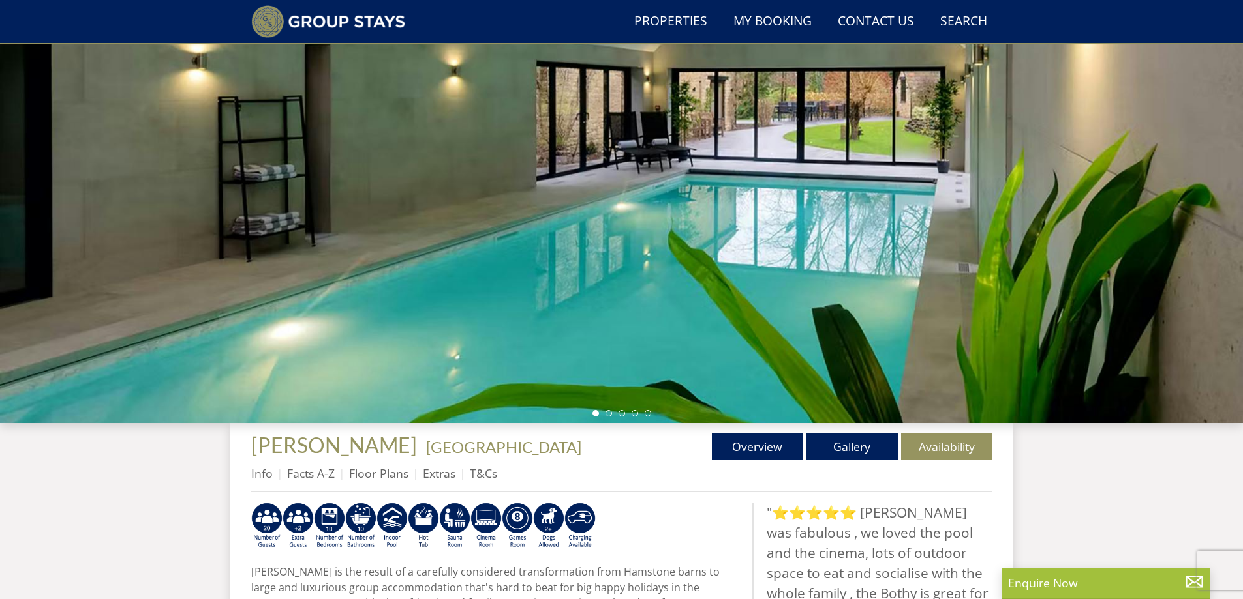
select select "15"
select select "5"
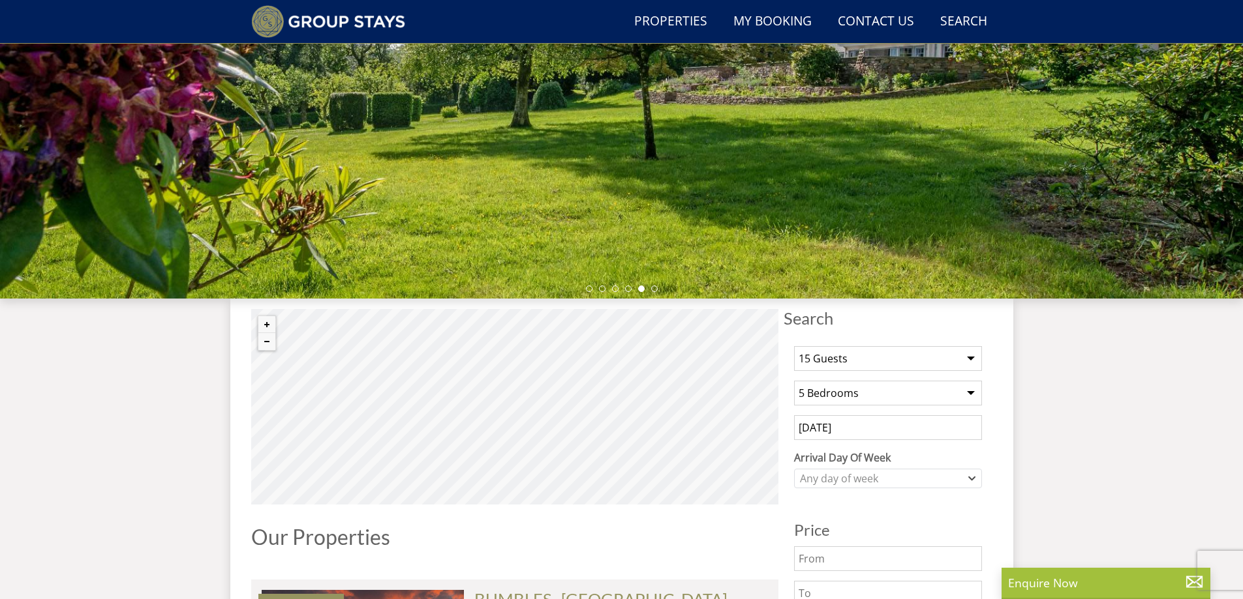
scroll to position [361, 0]
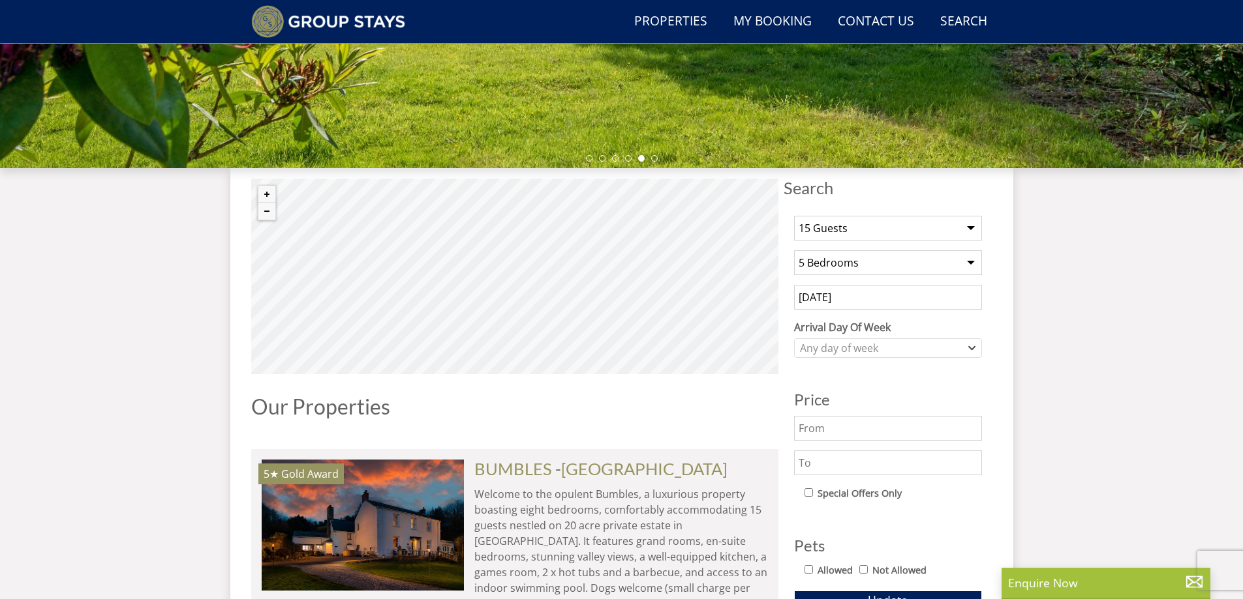
scroll to position [4, 0]
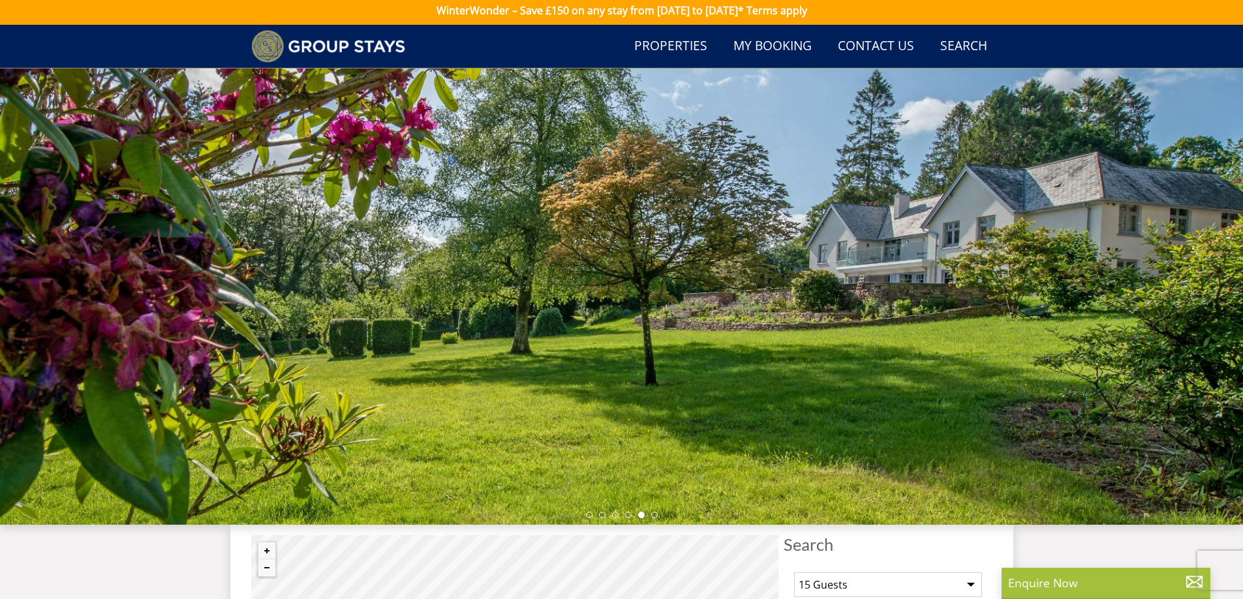
select select "16"
